Goal: Information Seeking & Learning: Learn about a topic

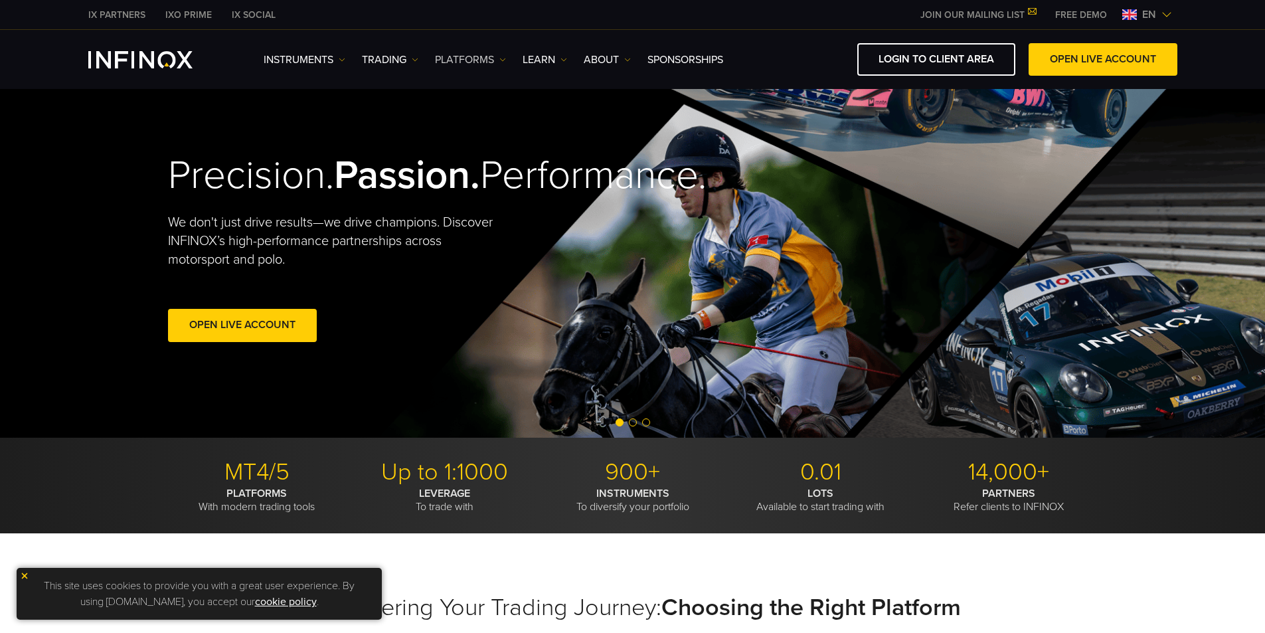
click at [495, 62] on link "PLATFORMS" at bounding box center [470, 60] width 71 height 16
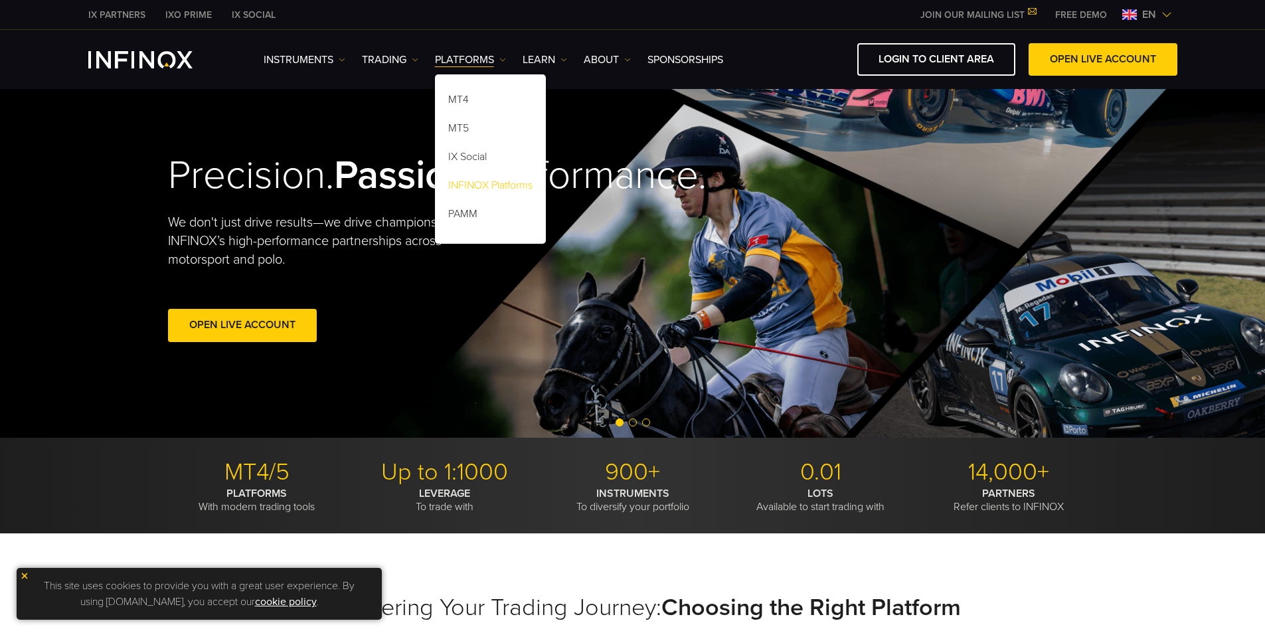
click at [500, 187] on link "INFINOX Platforms" at bounding box center [490, 187] width 111 height 29
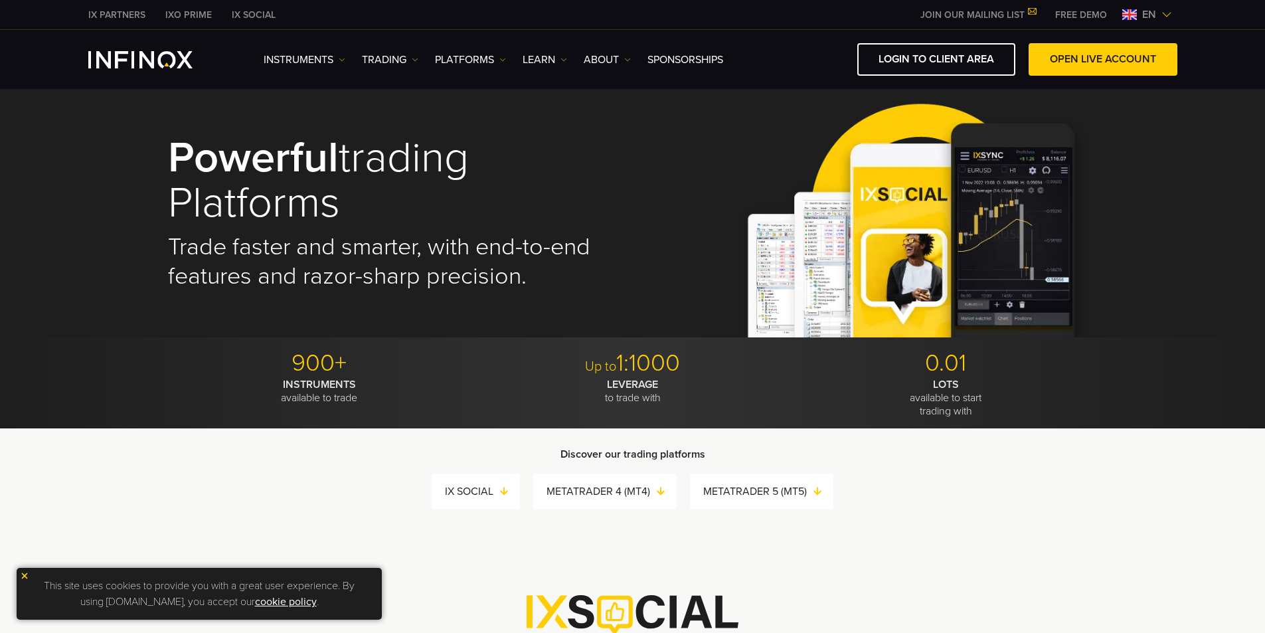
click at [475, 494] on link "IX SOCIAL" at bounding box center [482, 491] width 75 height 19
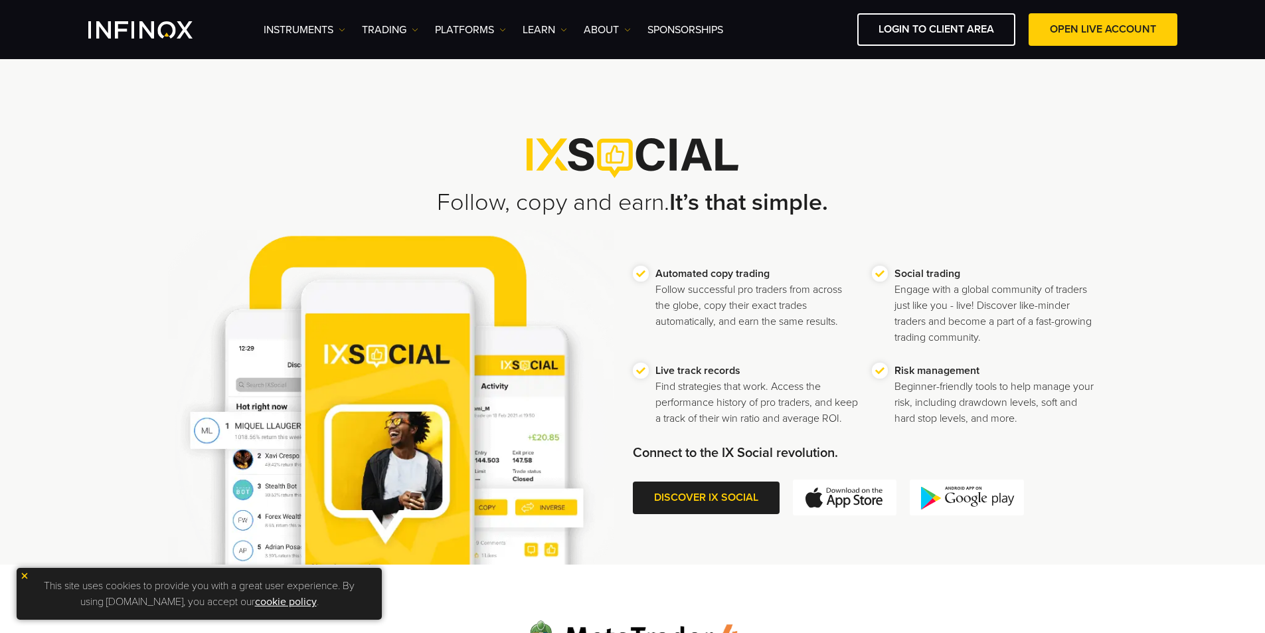
click at [25, 576] on img at bounding box center [24, 575] width 9 height 9
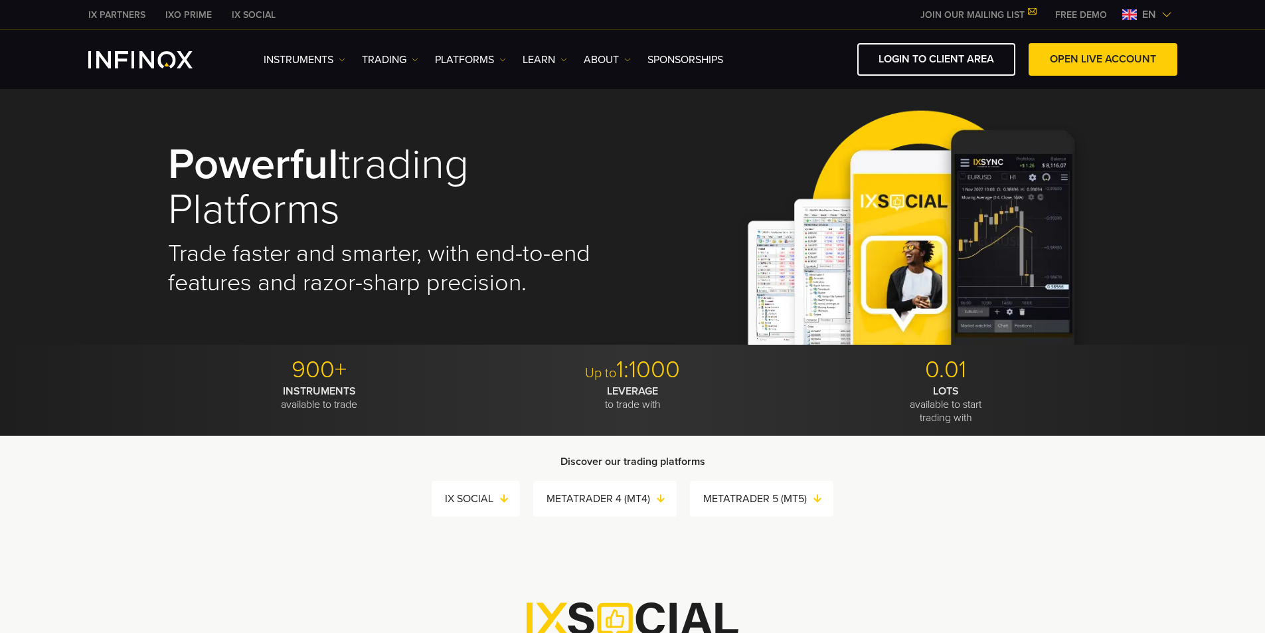
click at [1163, 12] on img at bounding box center [1166, 14] width 11 height 11
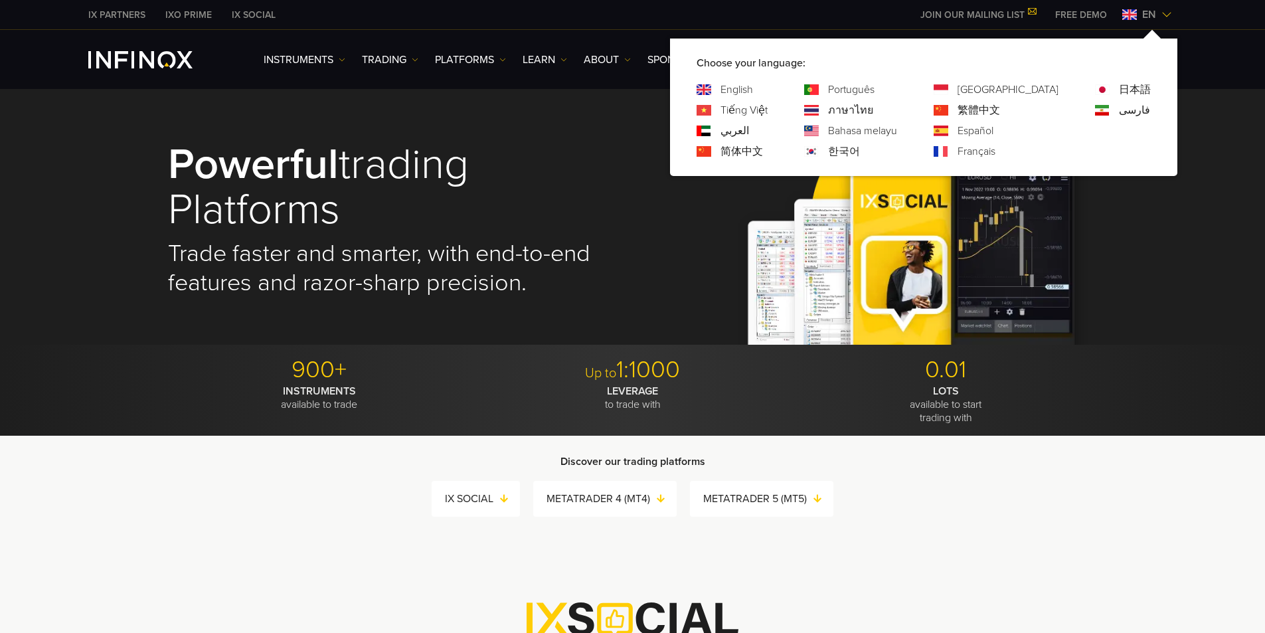
click at [860, 149] on link "한국어" at bounding box center [844, 151] width 32 height 16
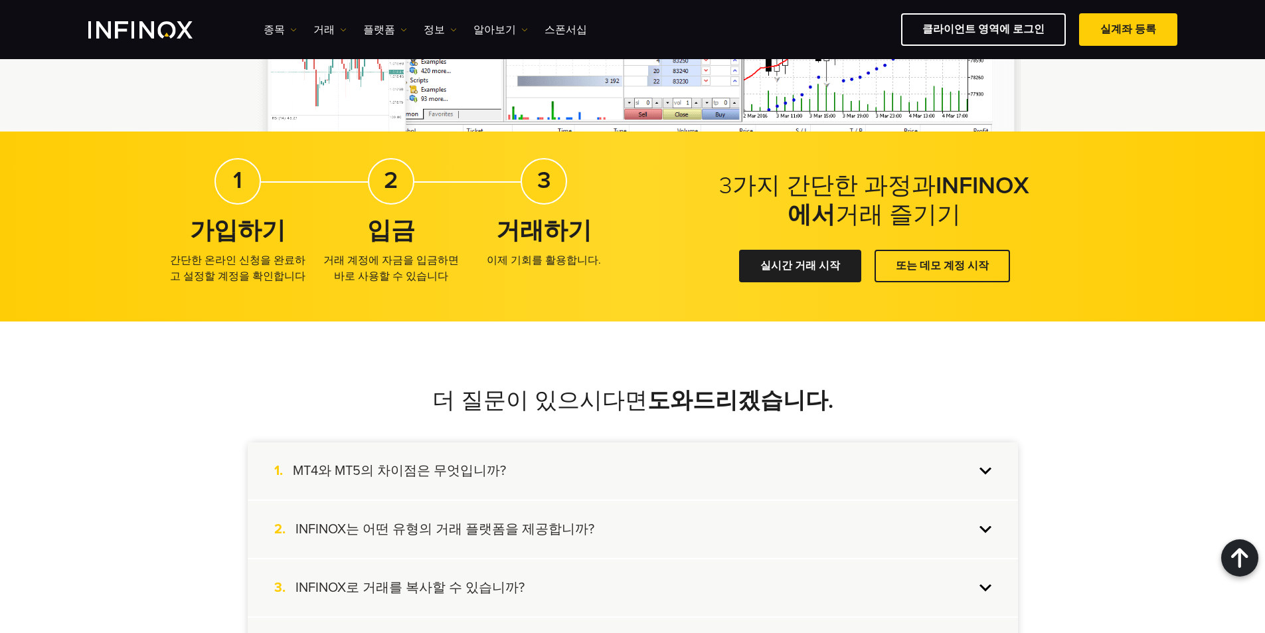
scroll to position [2534, 0]
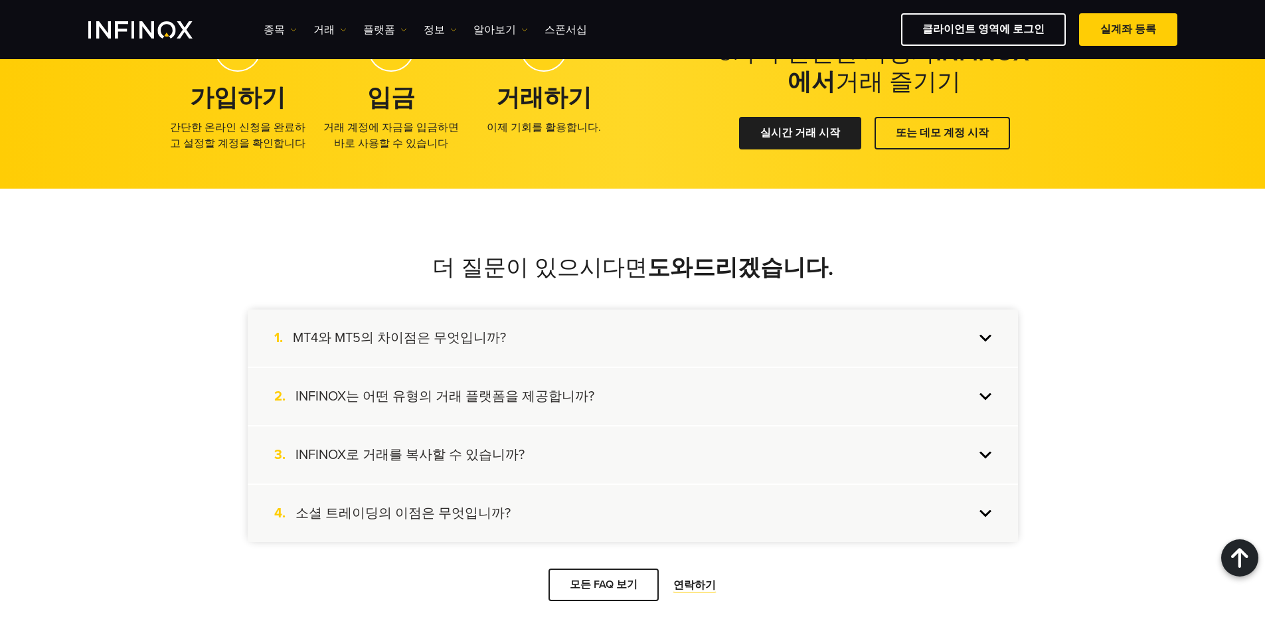
click at [445, 402] on h4 "INFINOX는 어떤 유형의 거래 플랫폼을 제공합니까?" at bounding box center [444, 396] width 299 height 17
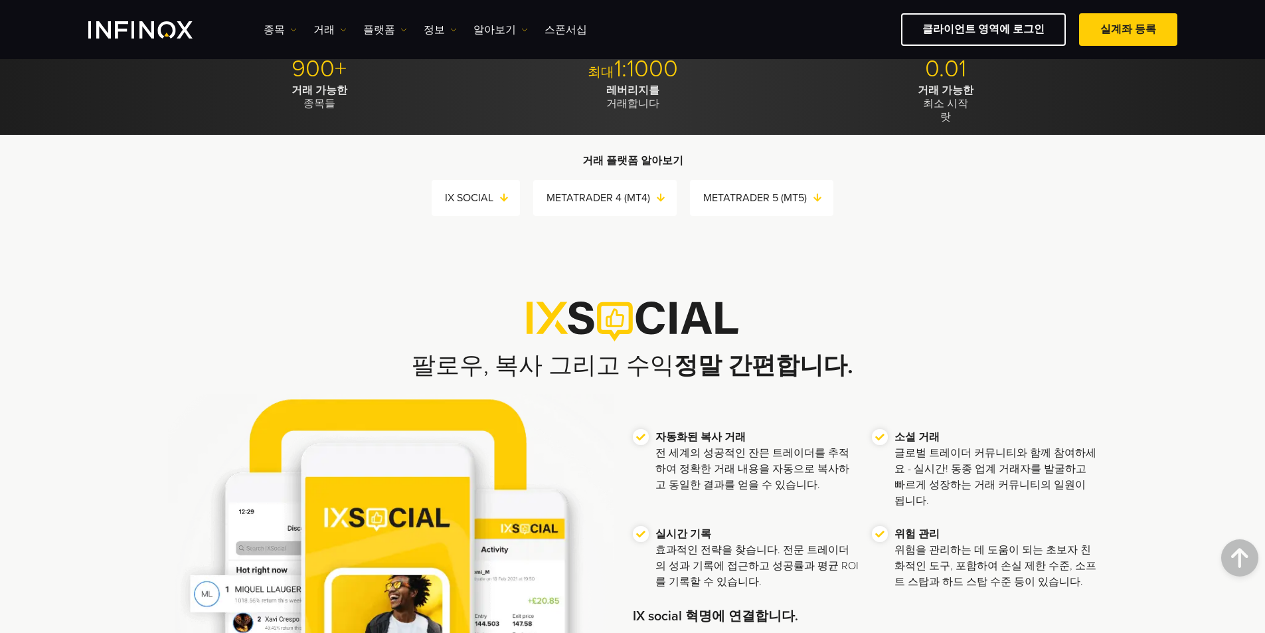
scroll to position [0, 0]
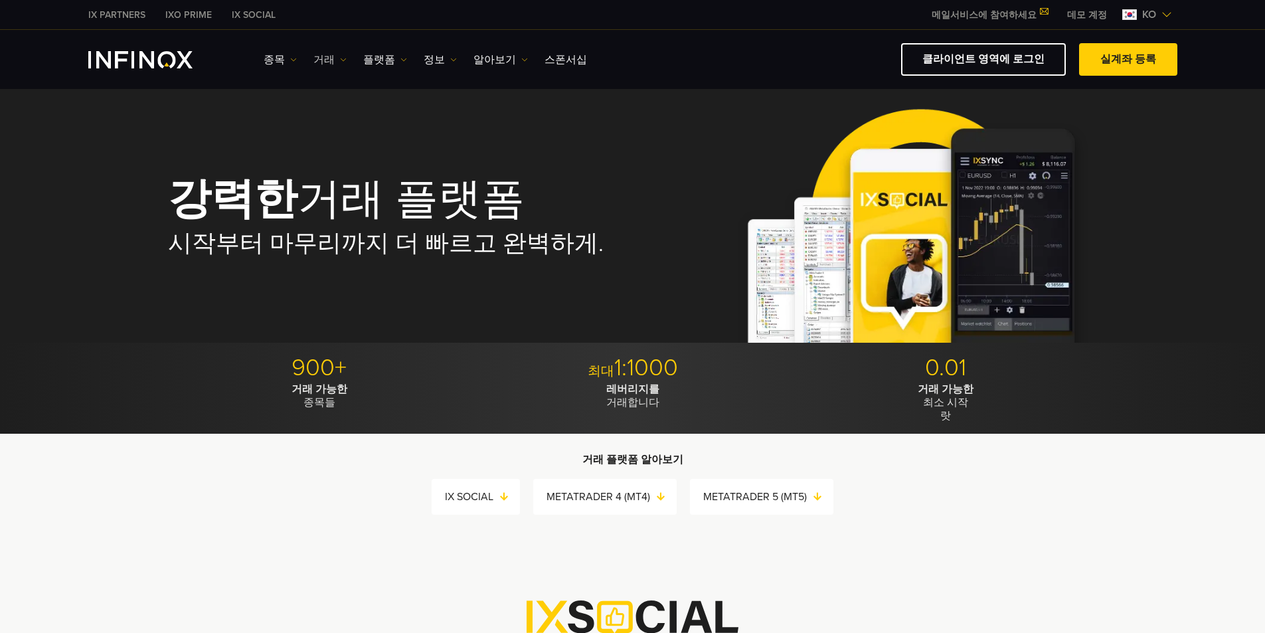
click at [335, 58] on link "거래" at bounding box center [329, 60] width 33 height 16
click at [271, 66] on link "종목" at bounding box center [280, 60] width 33 height 16
click at [297, 98] on link "종목" at bounding box center [300, 102] width 72 height 29
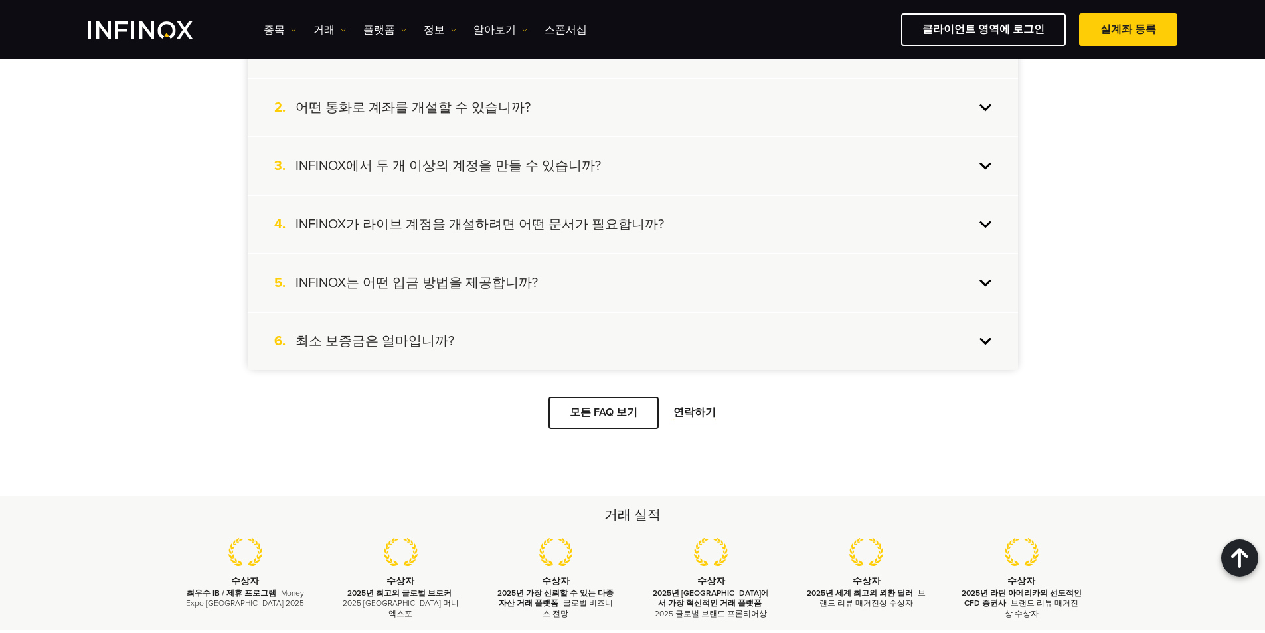
scroll to position [1261, 0]
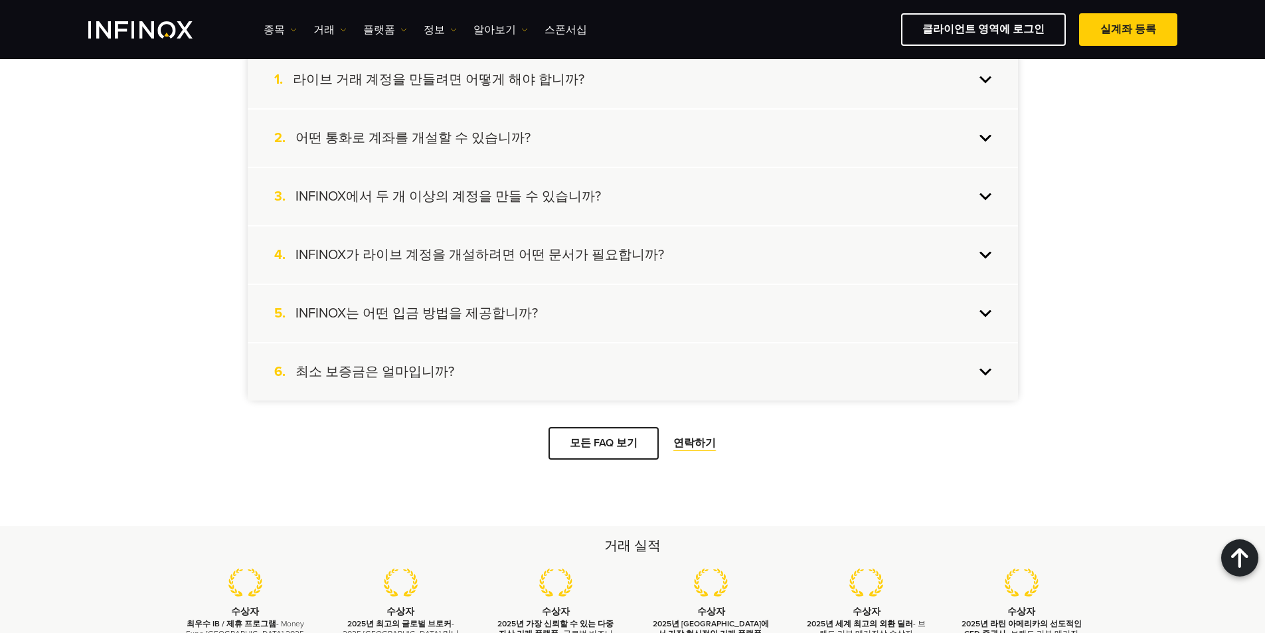
click at [343, 380] on h4 "최소 보증금은 얼마입니까?" at bounding box center [374, 371] width 159 height 17
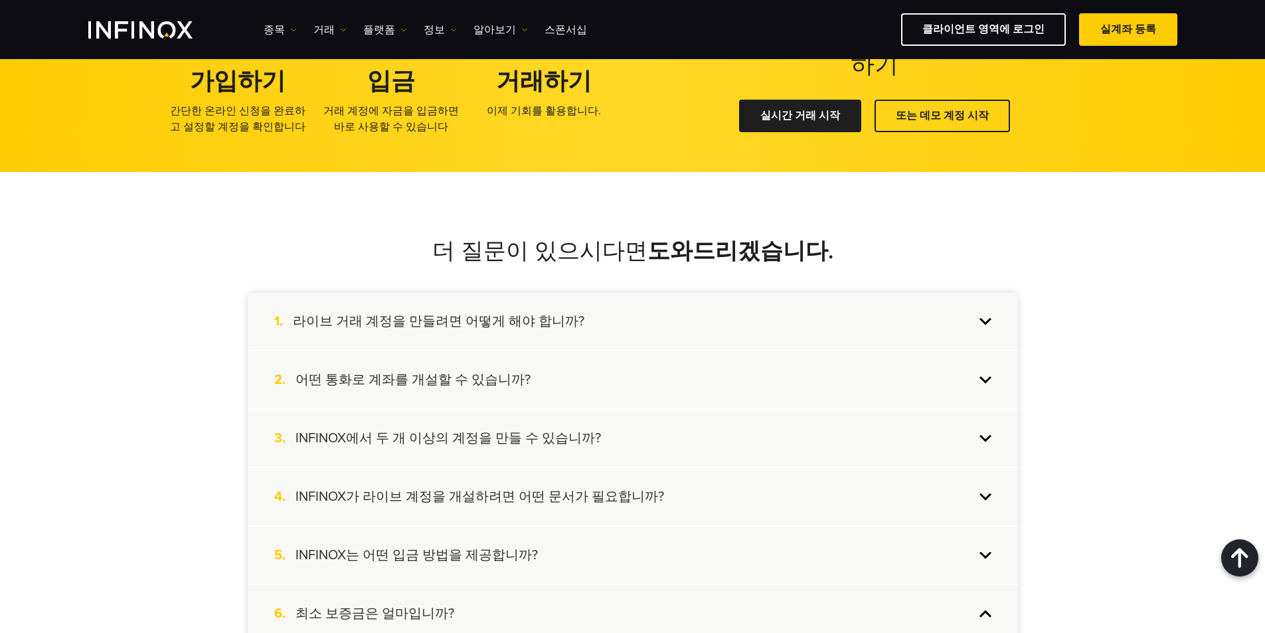
scroll to position [996, 0]
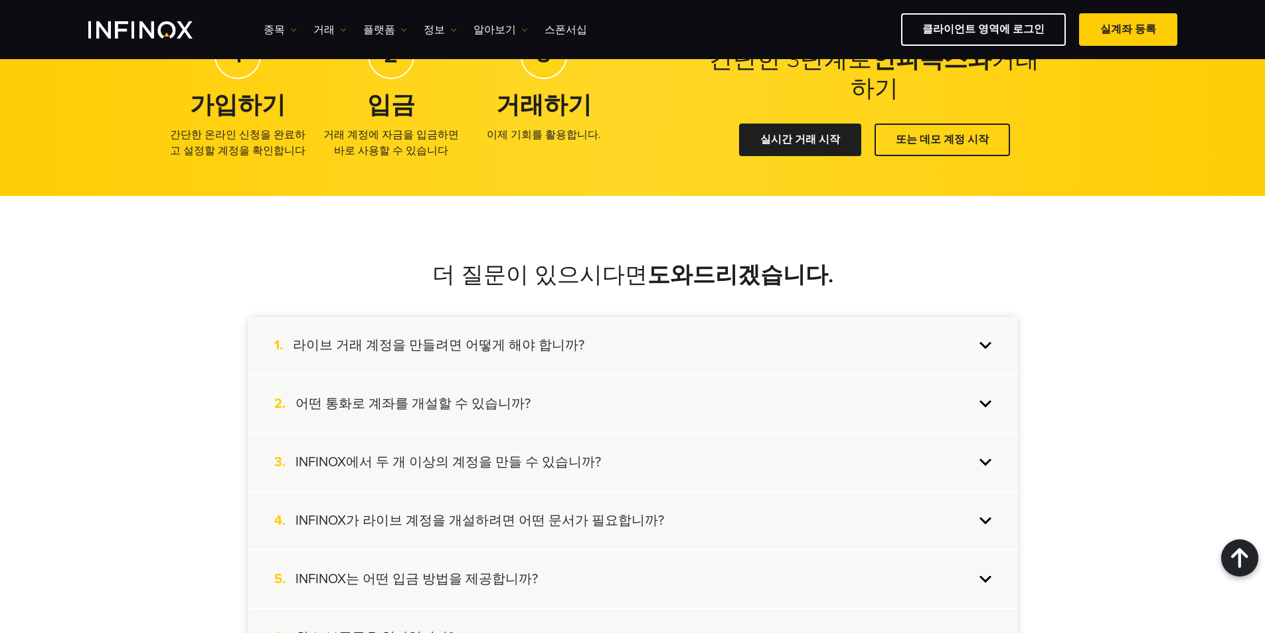
click at [403, 572] on h4 "INFINOX는 어떤 입금 방법을 제공합니까?" at bounding box center [416, 578] width 242 height 17
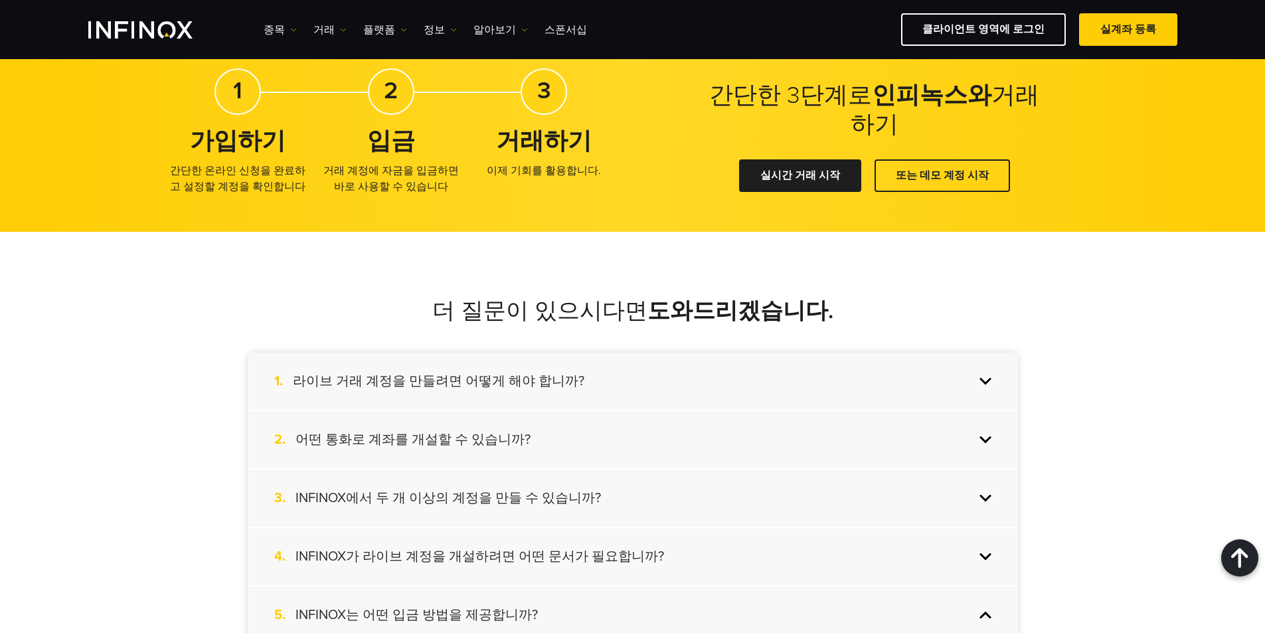
scroll to position [929, 0]
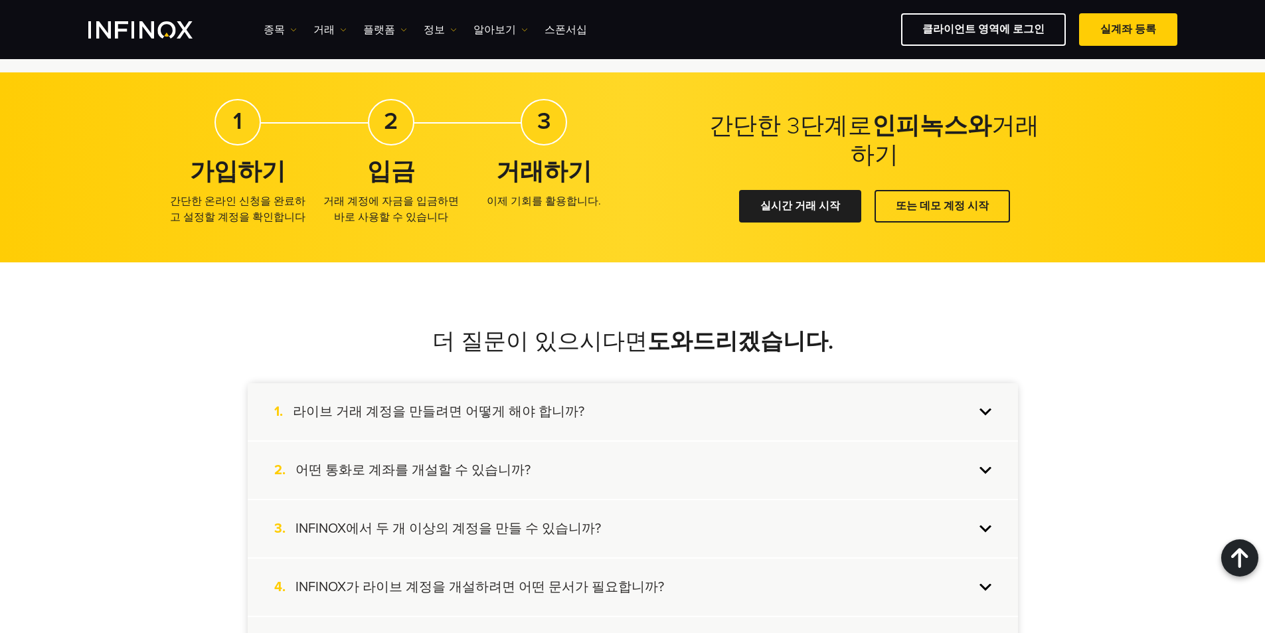
click at [344, 461] on h4 "어떤 통화로 계좌를 개설할 수 있습니까?" at bounding box center [412, 469] width 235 height 17
click at [371, 421] on div "1. 라이브 거래 계정을 만들려면 어떻게 해야 합니까?" at bounding box center [633, 411] width 770 height 57
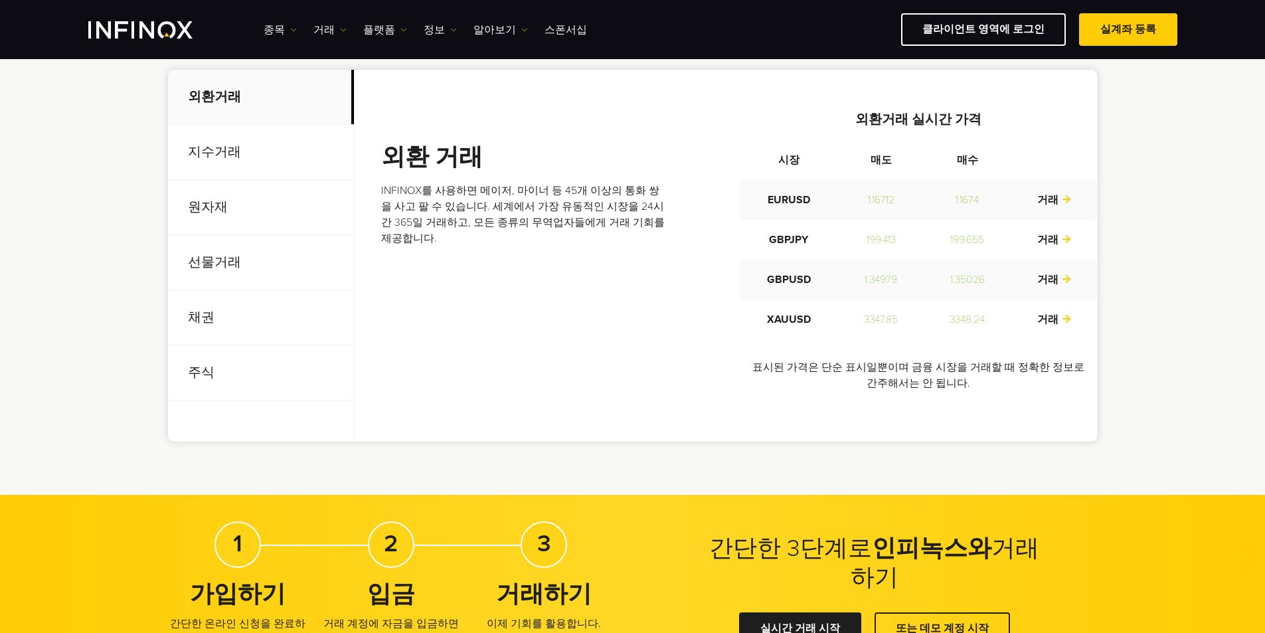
scroll to position [332, 0]
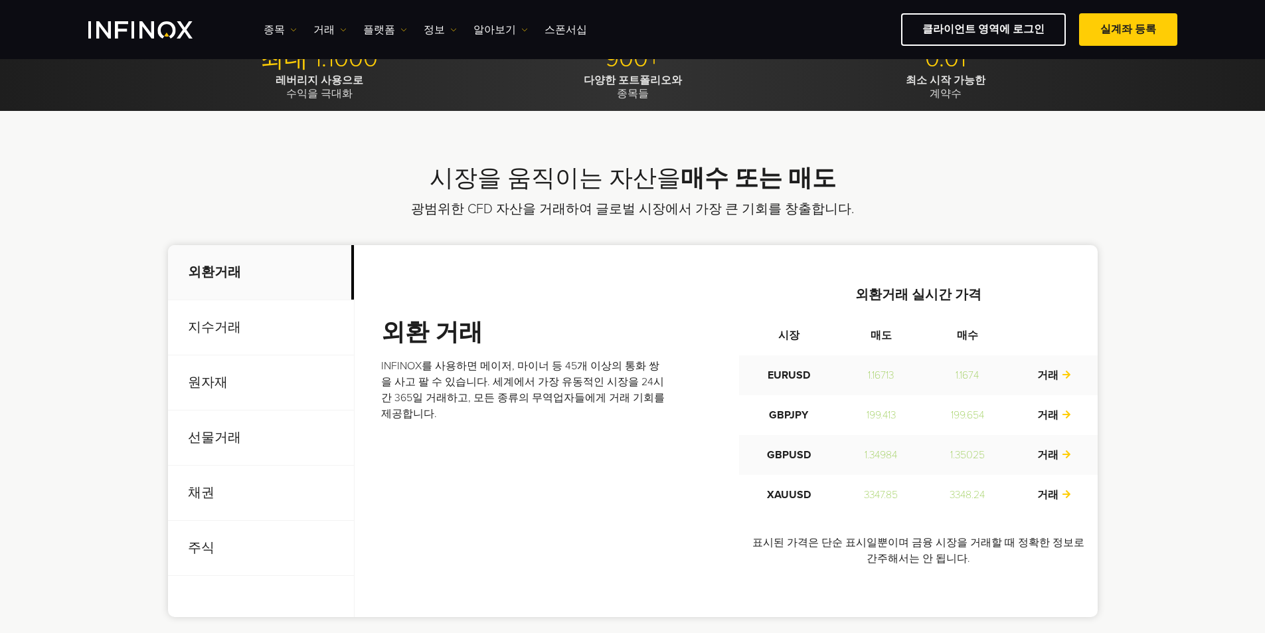
click at [238, 315] on p "지수거래" at bounding box center [261, 327] width 186 height 55
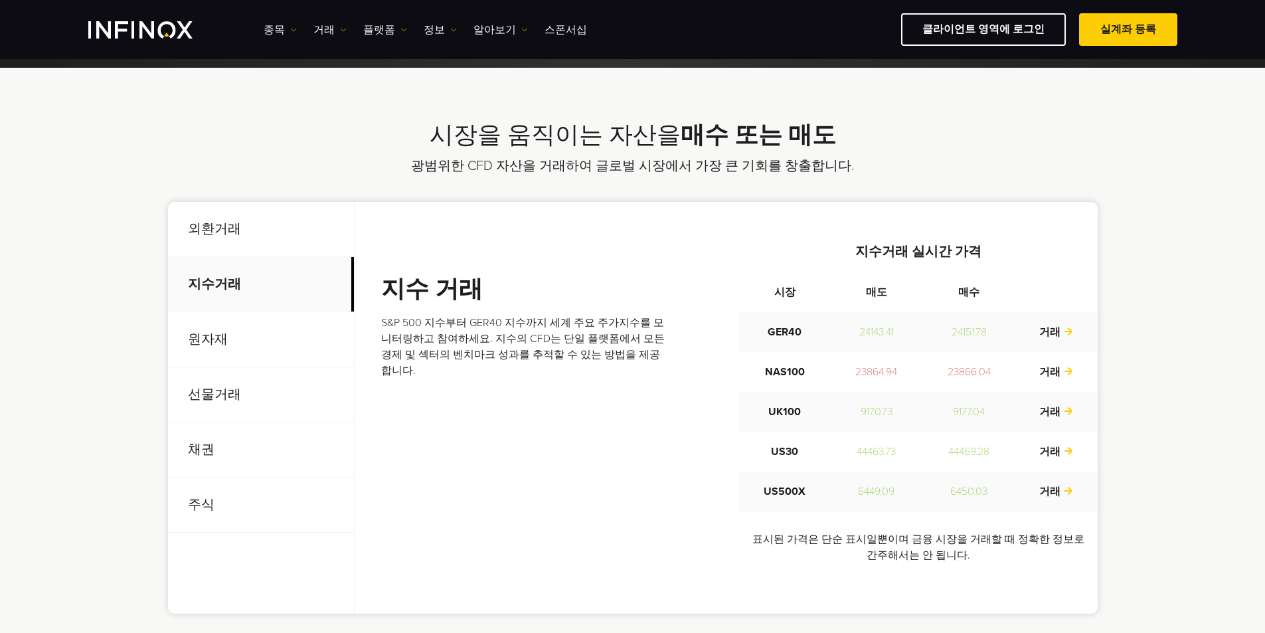
scroll to position [398, 0]
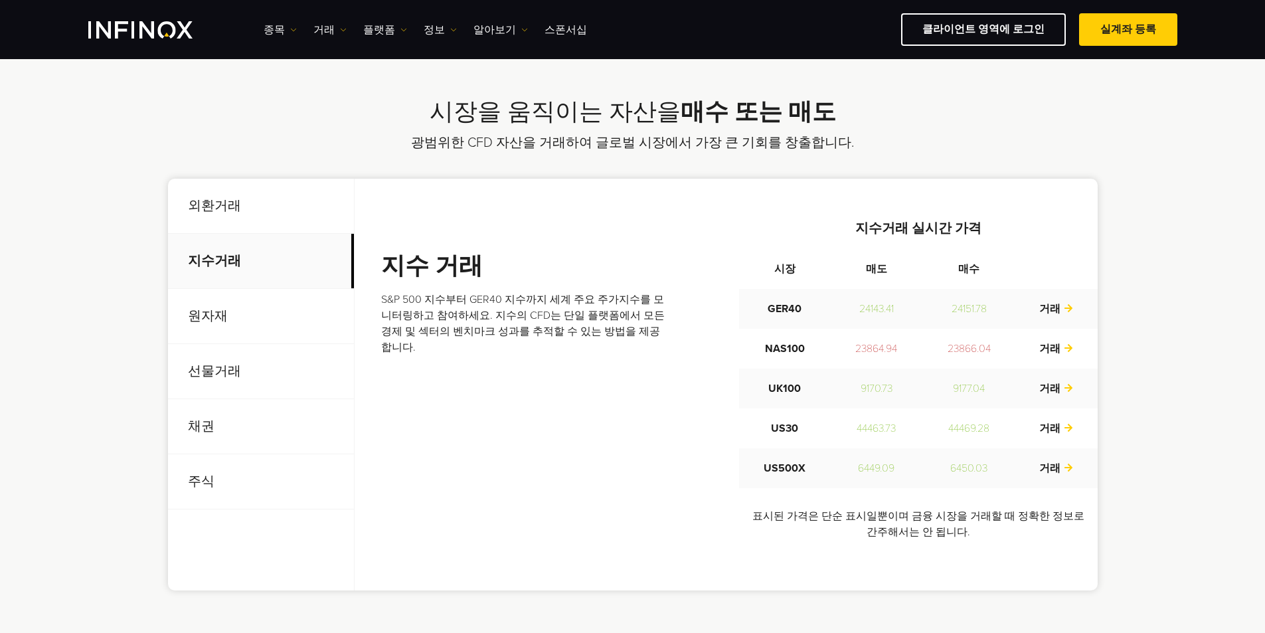
click at [206, 476] on p "주식" at bounding box center [261, 481] width 186 height 55
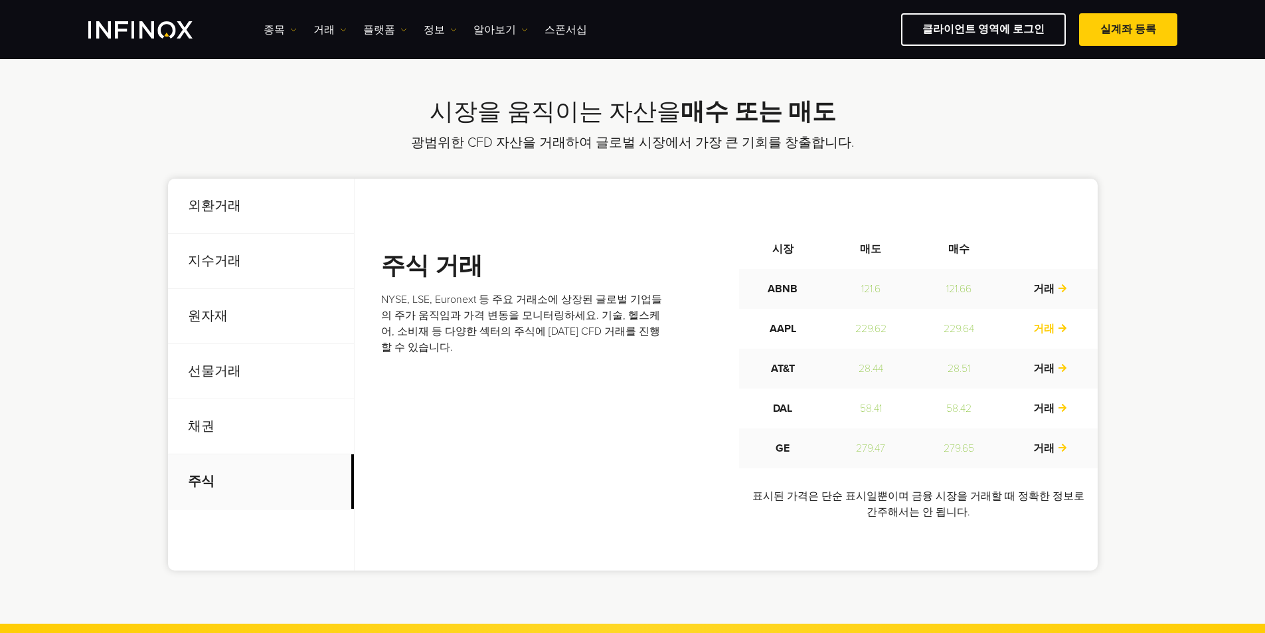
click at [1042, 331] on link "거래" at bounding box center [1050, 328] width 35 height 13
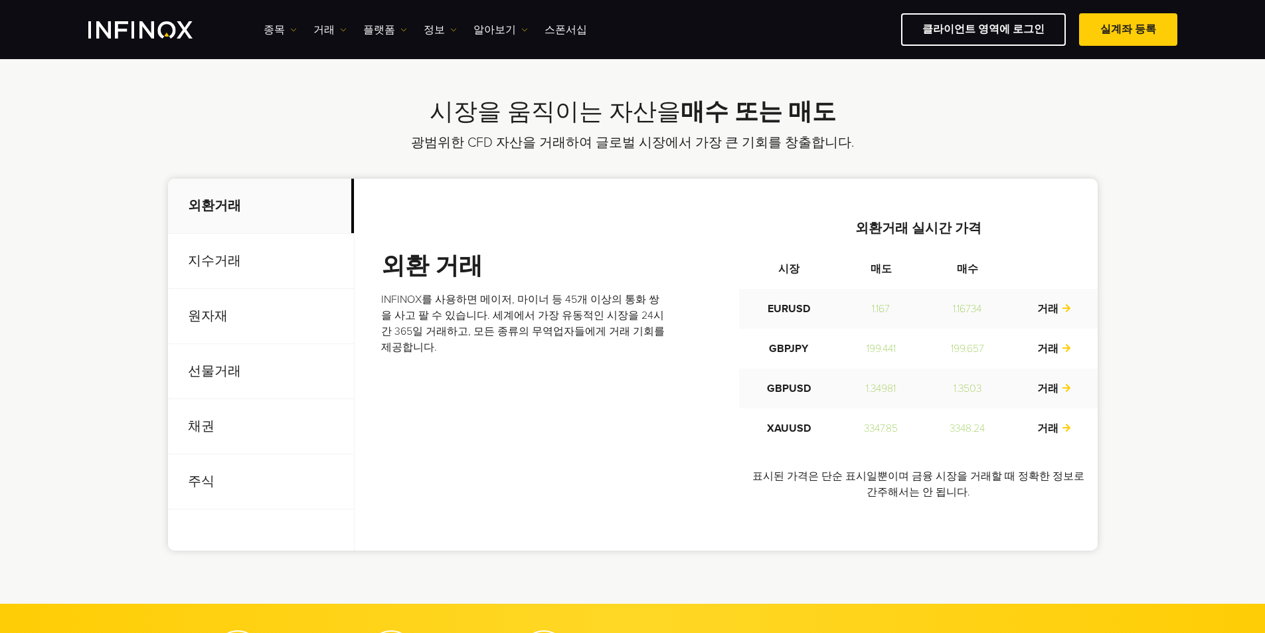
click at [207, 477] on p "주식" at bounding box center [261, 481] width 186 height 55
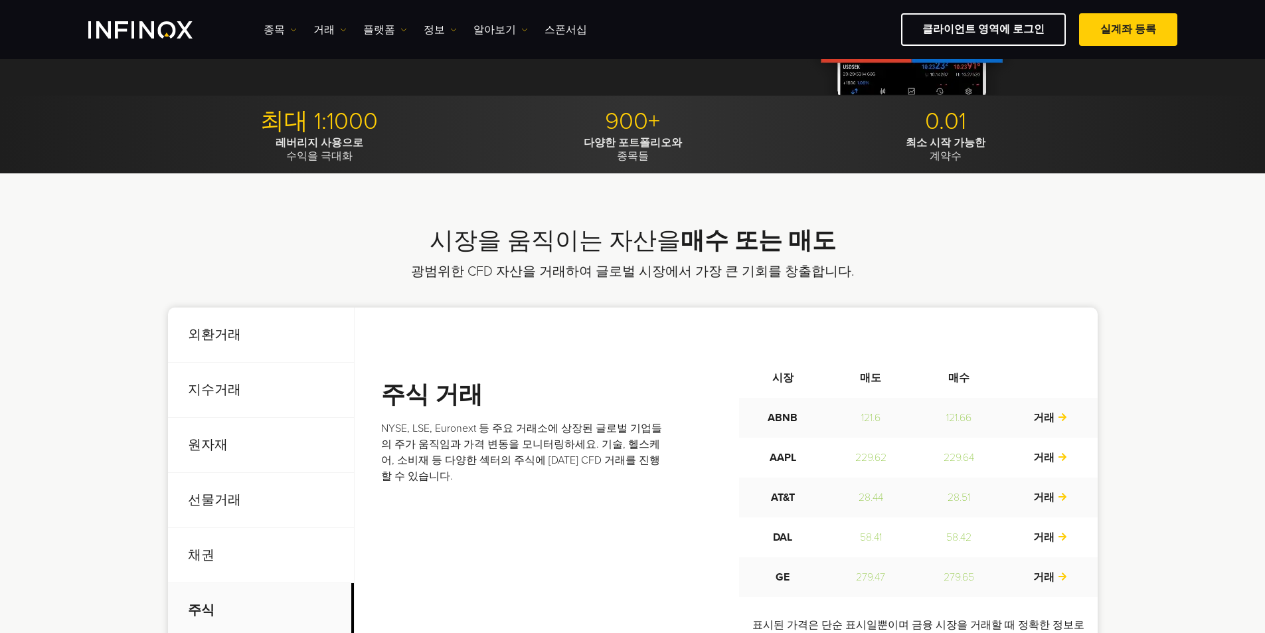
scroll to position [465, 0]
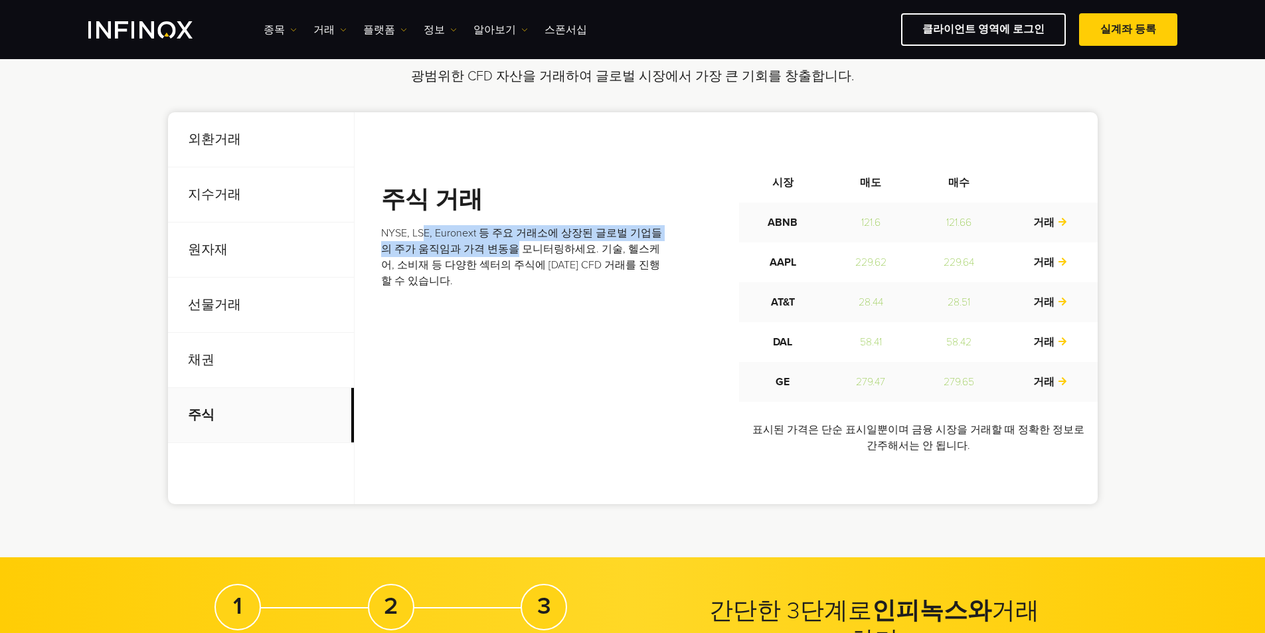
drag, startPoint x: 422, startPoint y: 240, endPoint x: 519, endPoint y: 252, distance: 96.9
click at [518, 252] on p "NYSE, LSE, Euronext 등 주요 거래소에 상장된 글로벌 기업들의 주가 움직임과 가격 변동을 모니터링하세요. 기술, 헬스케어, 소비…" at bounding box center [524, 257] width 287 height 64
click at [519, 252] on p "NYSE, LSE, Euronext 등 주요 거래소에 상장된 글로벌 기업들의 주가 움직임과 가격 변동을 모니터링하세요. 기술, 헬스케어, 소비…" at bounding box center [524, 257] width 287 height 64
drag, startPoint x: 462, startPoint y: 261, endPoint x: 507, endPoint y: 269, distance: 45.8
click at [505, 269] on p "NYSE, LSE, Euronext 등 주요 거래소에 상장된 글로벌 기업들의 주가 움직임과 가격 변동을 모니터링하세요. 기술, 헬스케어, 소비…" at bounding box center [524, 257] width 287 height 64
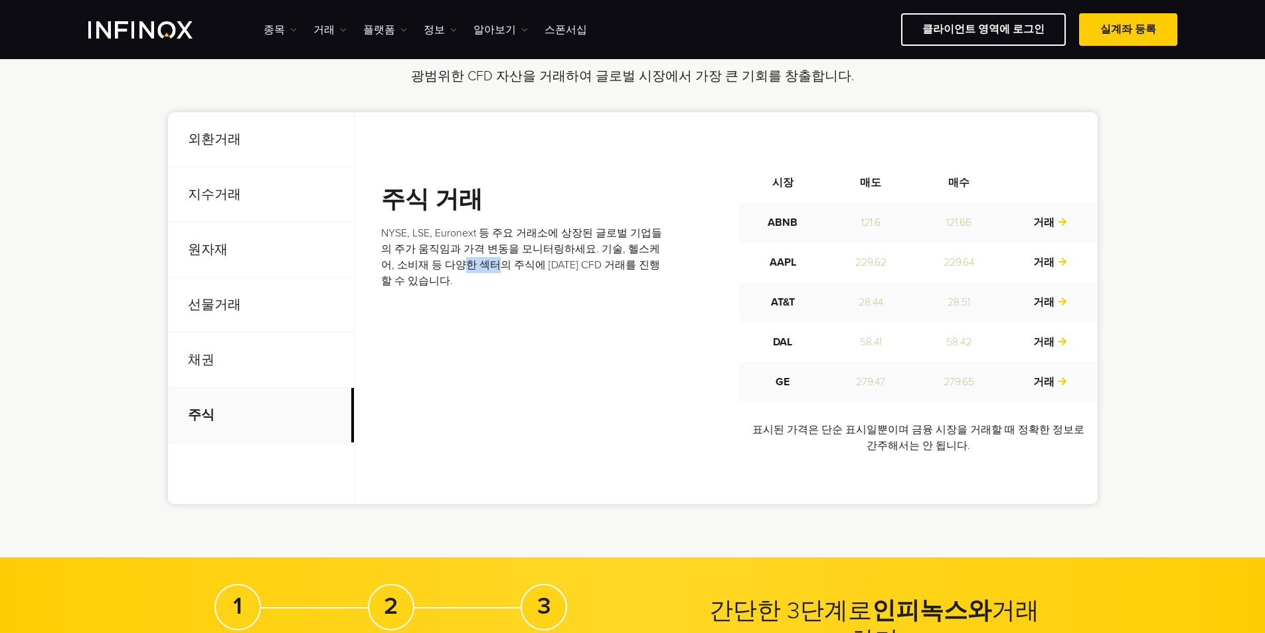
scroll to position [0, 0]
click at [507, 269] on p "NYSE, LSE, Euronext 등 주요 거래소에 상장된 글로벌 기업들의 주가 움직임과 가격 변동을 모니터링하세요. 기술, 헬스케어, 소비…" at bounding box center [524, 257] width 287 height 64
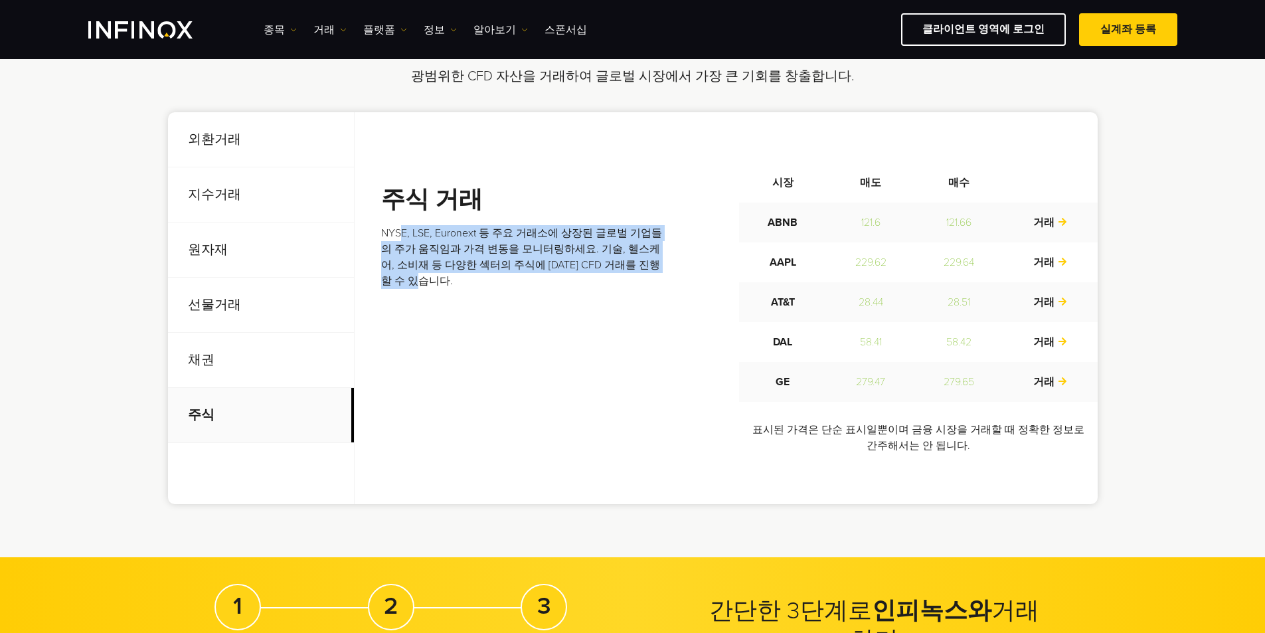
drag, startPoint x: 445, startPoint y: 273, endPoint x: 400, endPoint y: 236, distance: 58.5
click at [400, 236] on p "NYSE, LSE, Euronext 등 주요 거래소에 상장된 글로벌 기업들의 주가 움직임과 가격 변동을 모니터링하세요. 기술, 헬스케어, 소비…" at bounding box center [524, 257] width 287 height 64
drag, startPoint x: 400, startPoint y: 236, endPoint x: 396, endPoint y: 226, distance: 10.1
click at [400, 235] on p "NYSE, LSE, Euronext 등 주요 거래소에 상장된 글로벌 기업들의 주가 움직임과 가격 변동을 모니터링하세요. 기술, 헬스케어, 소비…" at bounding box center [524, 257] width 287 height 64
